Goal: Task Accomplishment & Management: Manage account settings

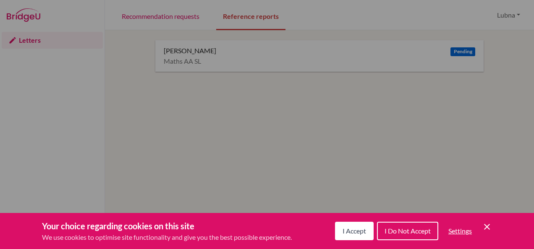
click at [346, 234] on span "I Accept" at bounding box center [355, 231] width 24 height 8
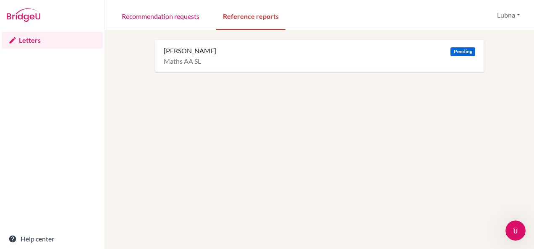
click at [33, 39] on link "Letters" at bounding box center [52, 40] width 101 height 17
click at [12, 37] on icon at bounding box center [12, 40] width 8 height 8
click at [513, 235] on div "Open Intercom Messenger" at bounding box center [516, 231] width 20 height 20
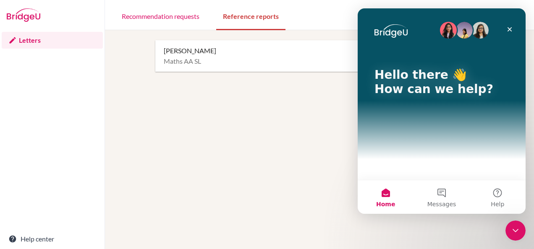
click at [270, 155] on div "[PERSON_NAME] Pending Maths AA SL" at bounding box center [319, 164] width 409 height 249
drag, startPoint x: 270, startPoint y: 155, endPoint x: 536, endPoint y: -21, distance: 317.9
click at [534, 0] on html "Letters Help center Recommendation requests Reference reports [GEOGRAPHIC_DATA]…" at bounding box center [267, 124] width 534 height 249
click at [386, 191] on button "Home" at bounding box center [386, 198] width 56 height 34
click at [511, 27] on icon "Close" at bounding box center [510, 29] width 7 height 7
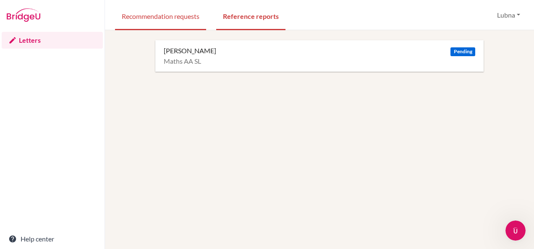
click at [180, 14] on link "Recommendation requests" at bounding box center [160, 15] width 91 height 29
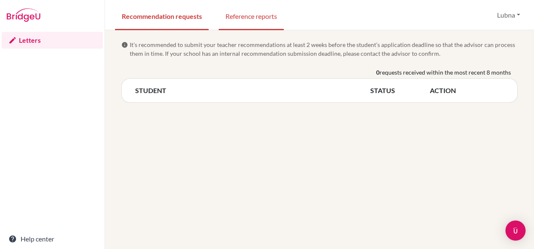
click at [254, 12] on link "Reference reports" at bounding box center [251, 15] width 65 height 29
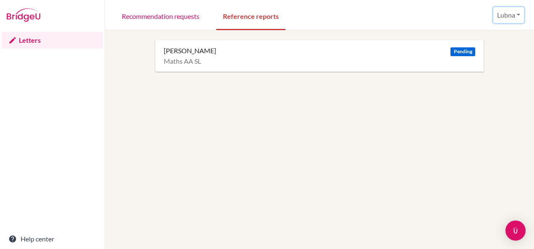
click at [520, 10] on button "Lubna" at bounding box center [509, 15] width 31 height 16
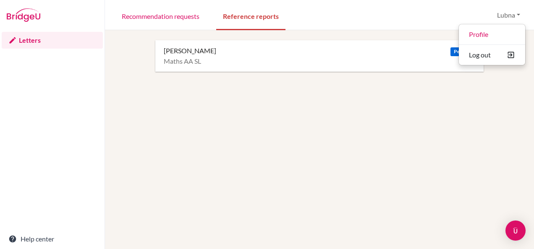
click at [414, 143] on div "[PERSON_NAME] Pending Maths AA SL" at bounding box center [319, 164] width 409 height 249
